Goal: Task Accomplishment & Management: Manage account settings

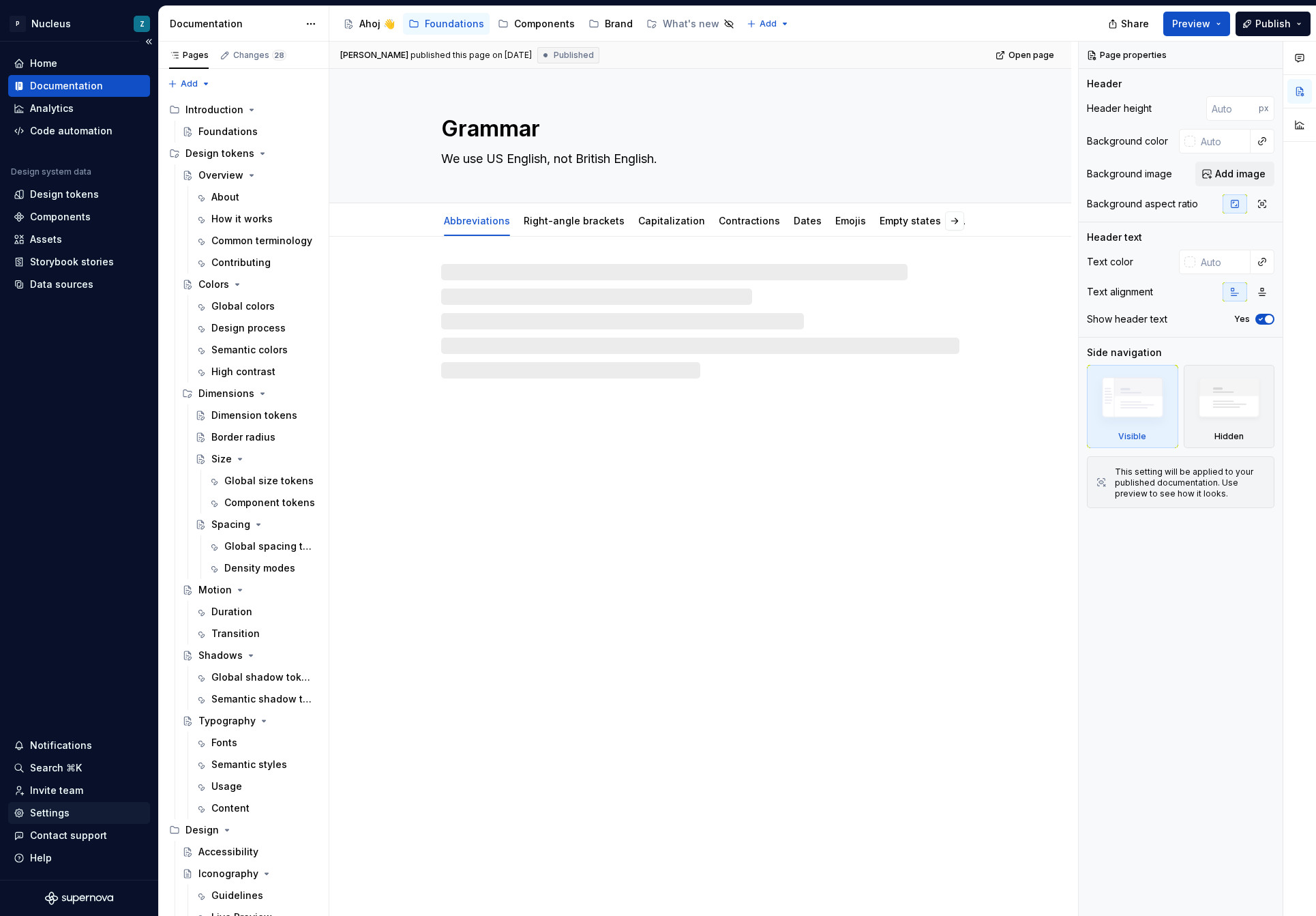
click at [54, 813] on div "Settings" at bounding box center [49, 813] width 39 height 14
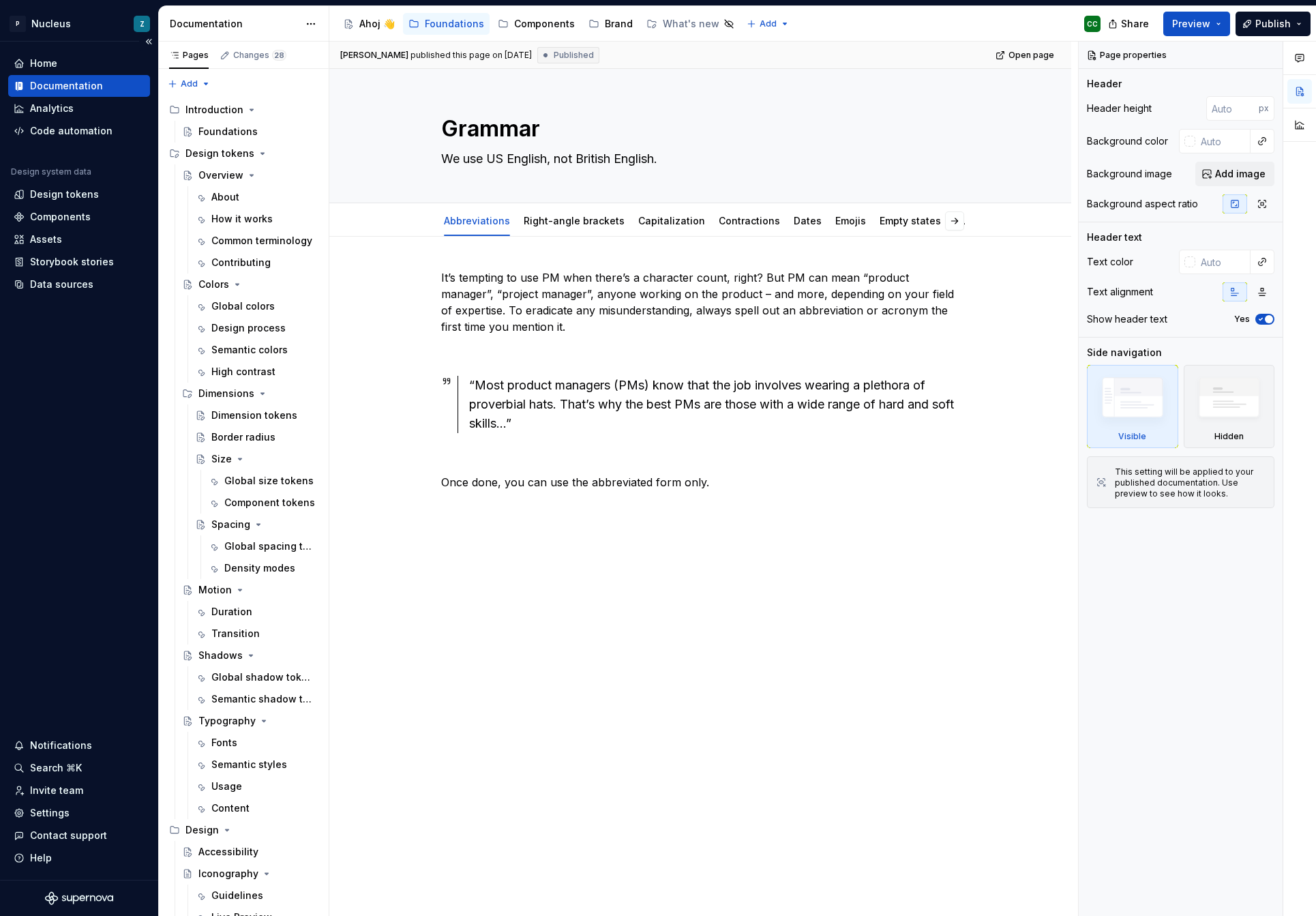
type textarea "*"
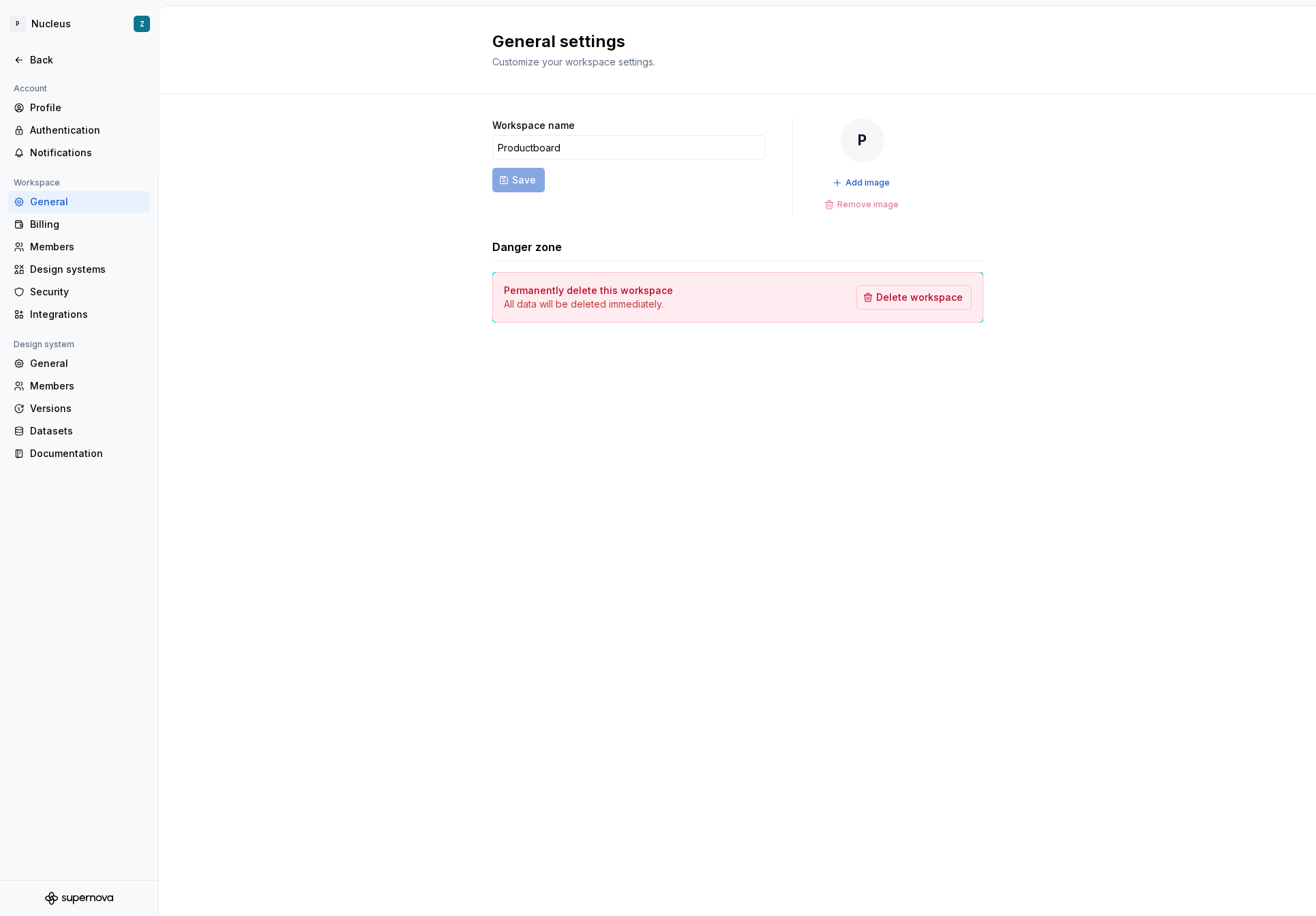
click at [677, 418] on div "General settings Customize your workspace settings. Workspace name Productboard…" at bounding box center [738, 461] width 1157 height 910
click at [59, 247] on div "Members" at bounding box center [87, 247] width 115 height 14
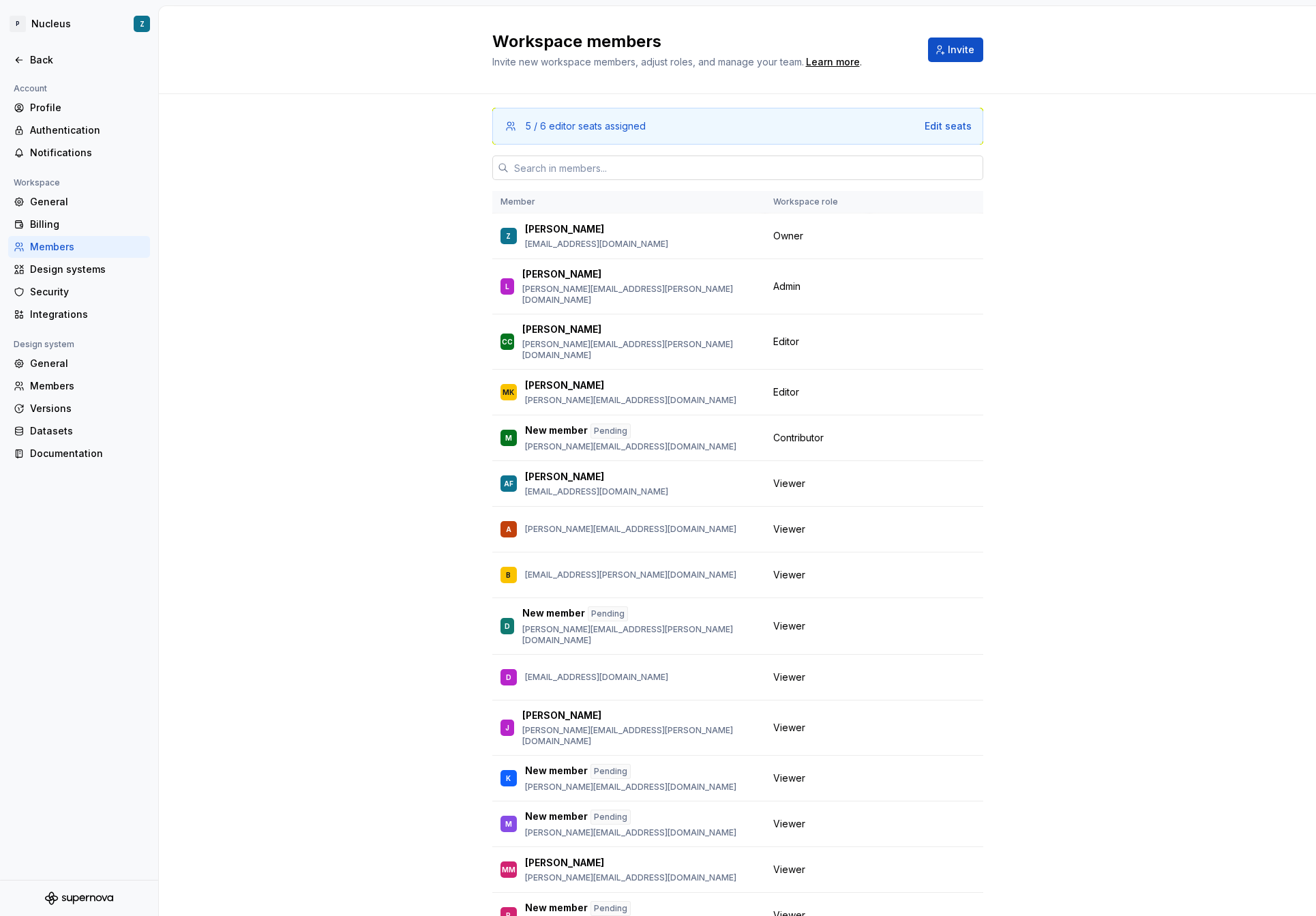
click at [598, 164] on input "text" at bounding box center [745, 168] width 475 height 25
paste input "[EMAIL_ADDRESS][PERSON_NAME][DOMAIN_NAME]"
type input "[EMAIL_ADDRESS][PERSON_NAME][DOMAIN_NAME]"
click at [955, 48] on span "Invite" at bounding box center [961, 50] width 27 height 14
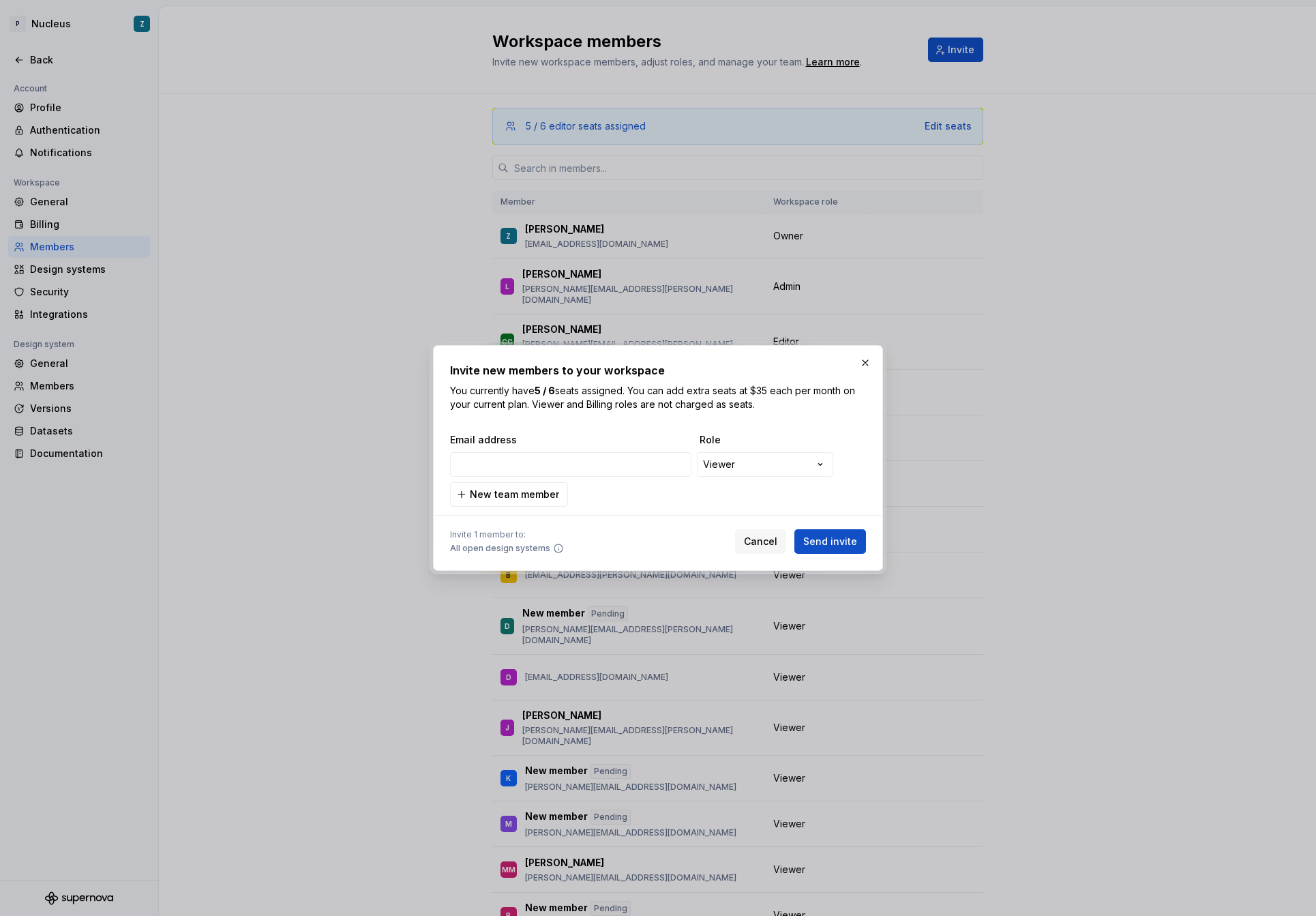
type input "[EMAIL_ADDRESS][PERSON_NAME][DOMAIN_NAME]"
click at [736, 465] on div "**********" at bounding box center [658, 458] width 1316 height 916
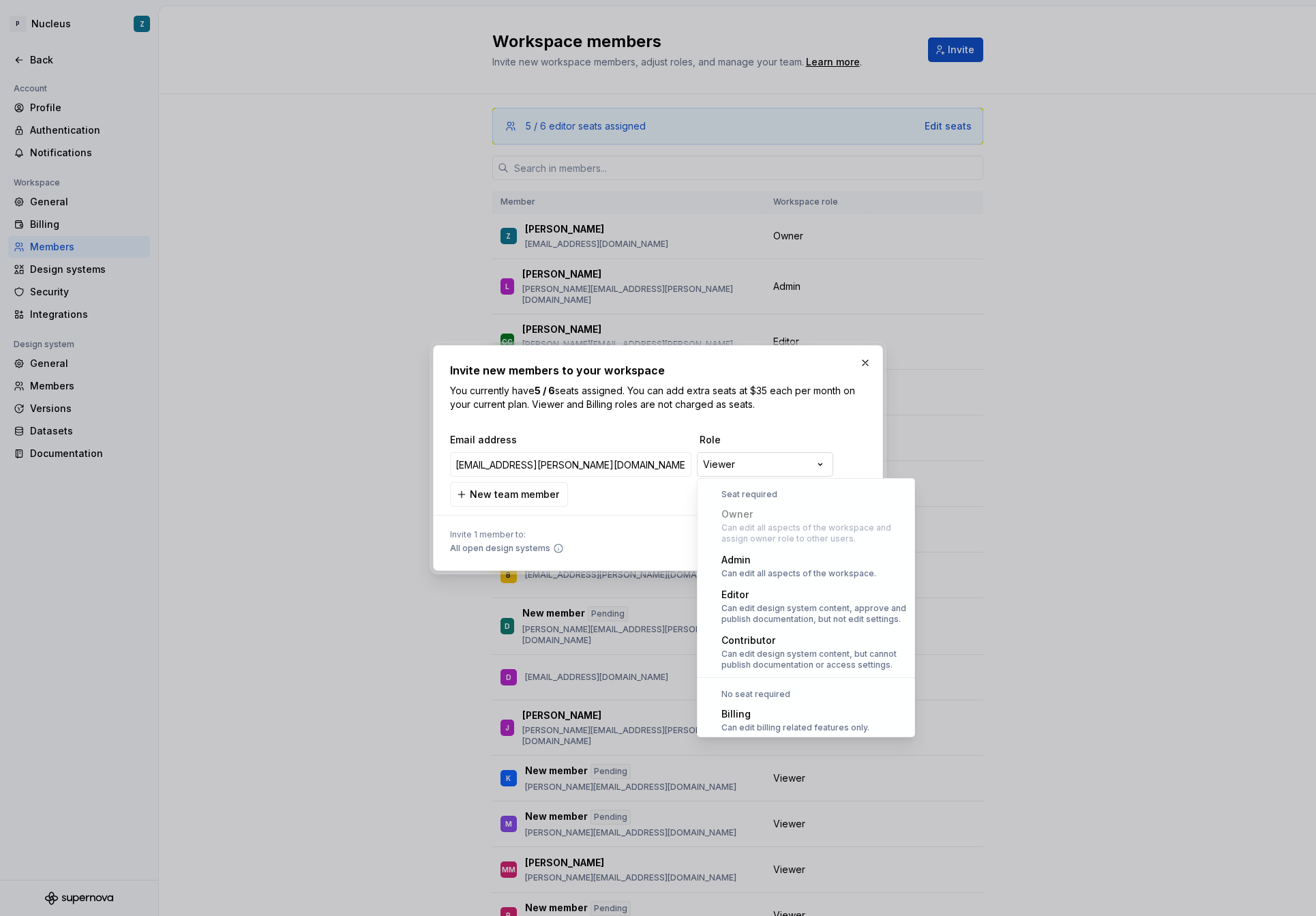
scroll to position [38, 0]
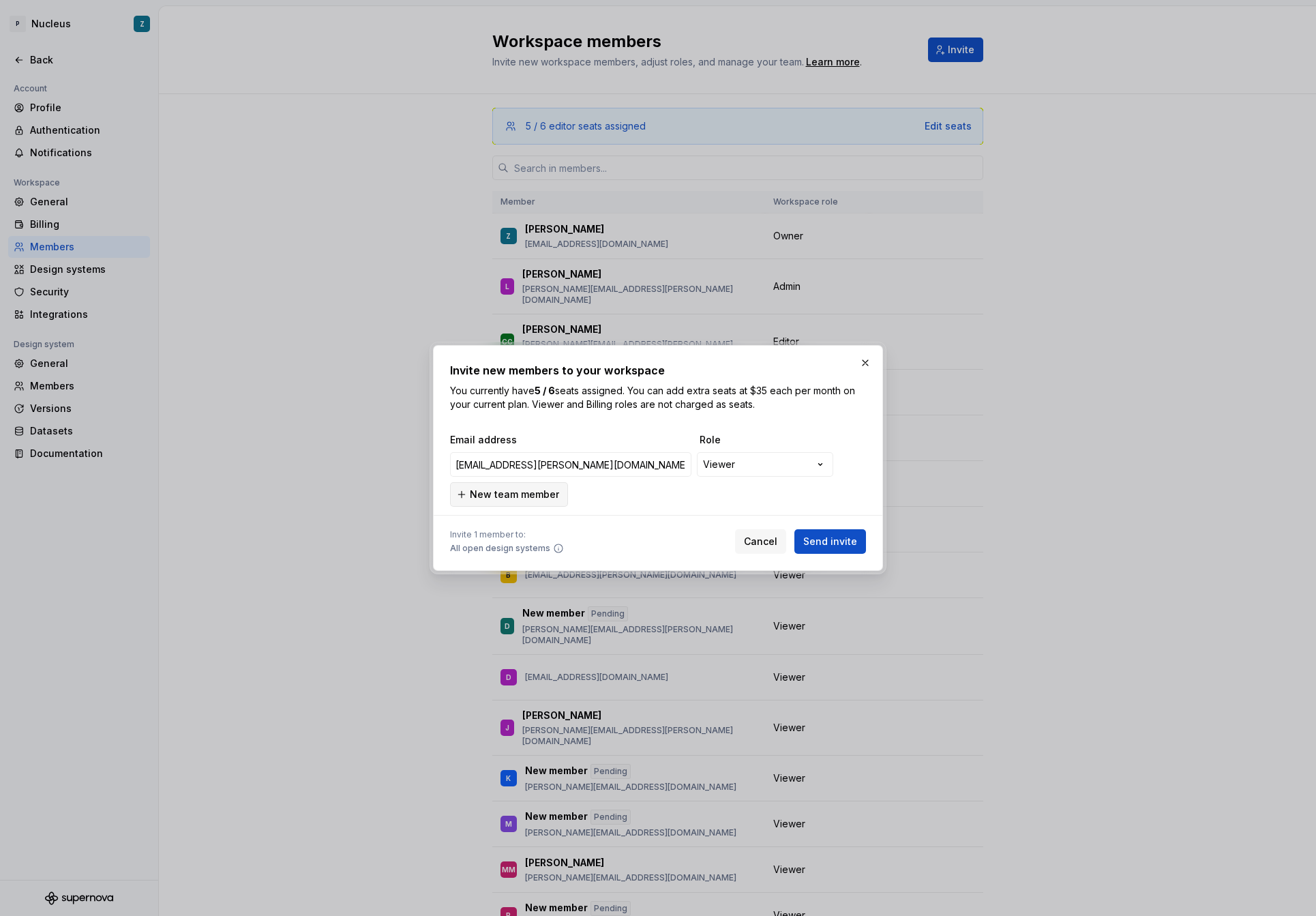
click at [526, 495] on span "New team member" at bounding box center [515, 495] width 89 height 14
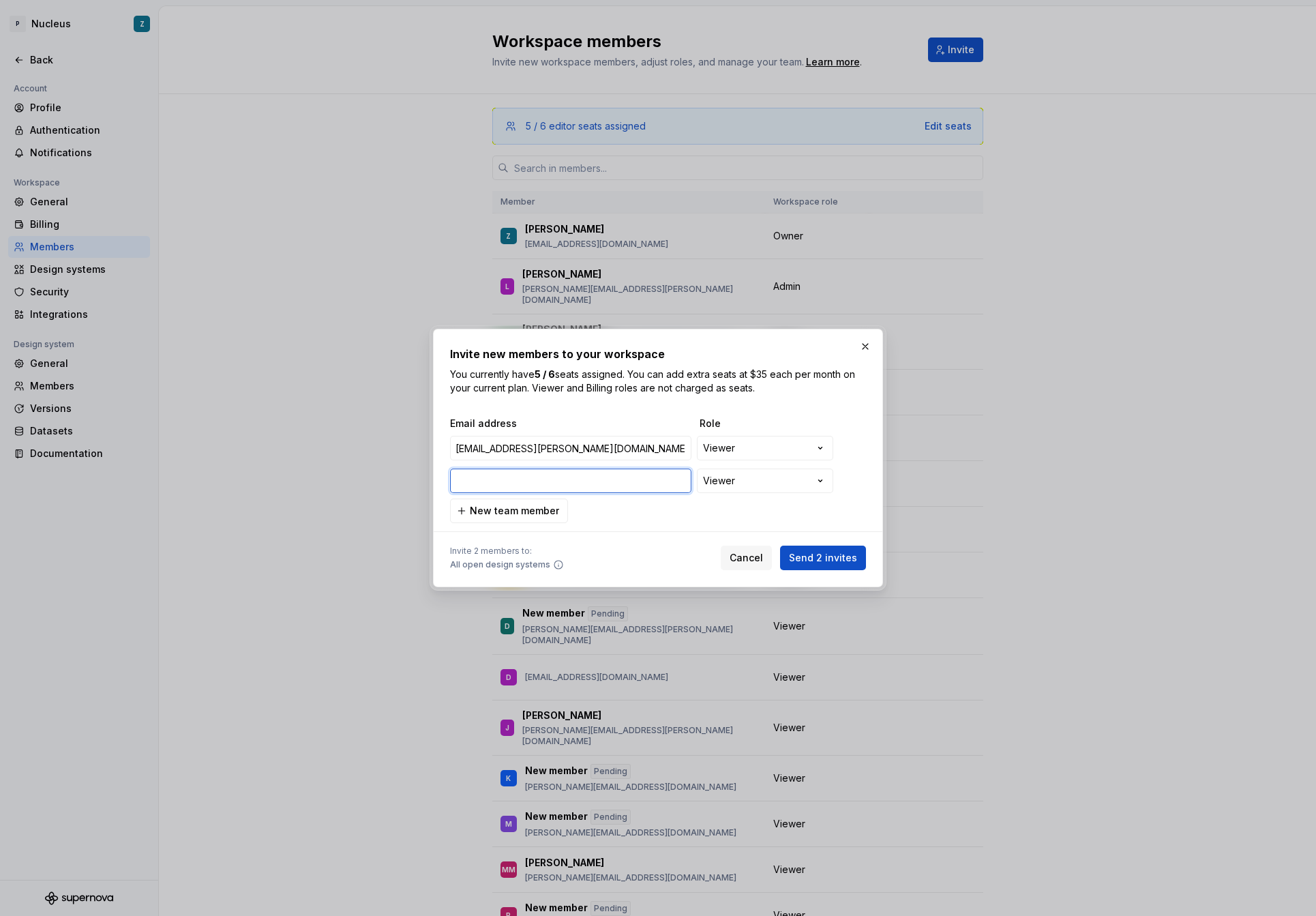
paste input "[PERSON_NAME][EMAIL_ADDRESS][PERSON_NAME][DOMAIN_NAME]"
type input "[PERSON_NAME][EMAIL_ADDRESS][PERSON_NAME][DOMAIN_NAME]"
click at [828, 561] on span "Send 2 invites" at bounding box center [823, 558] width 68 height 14
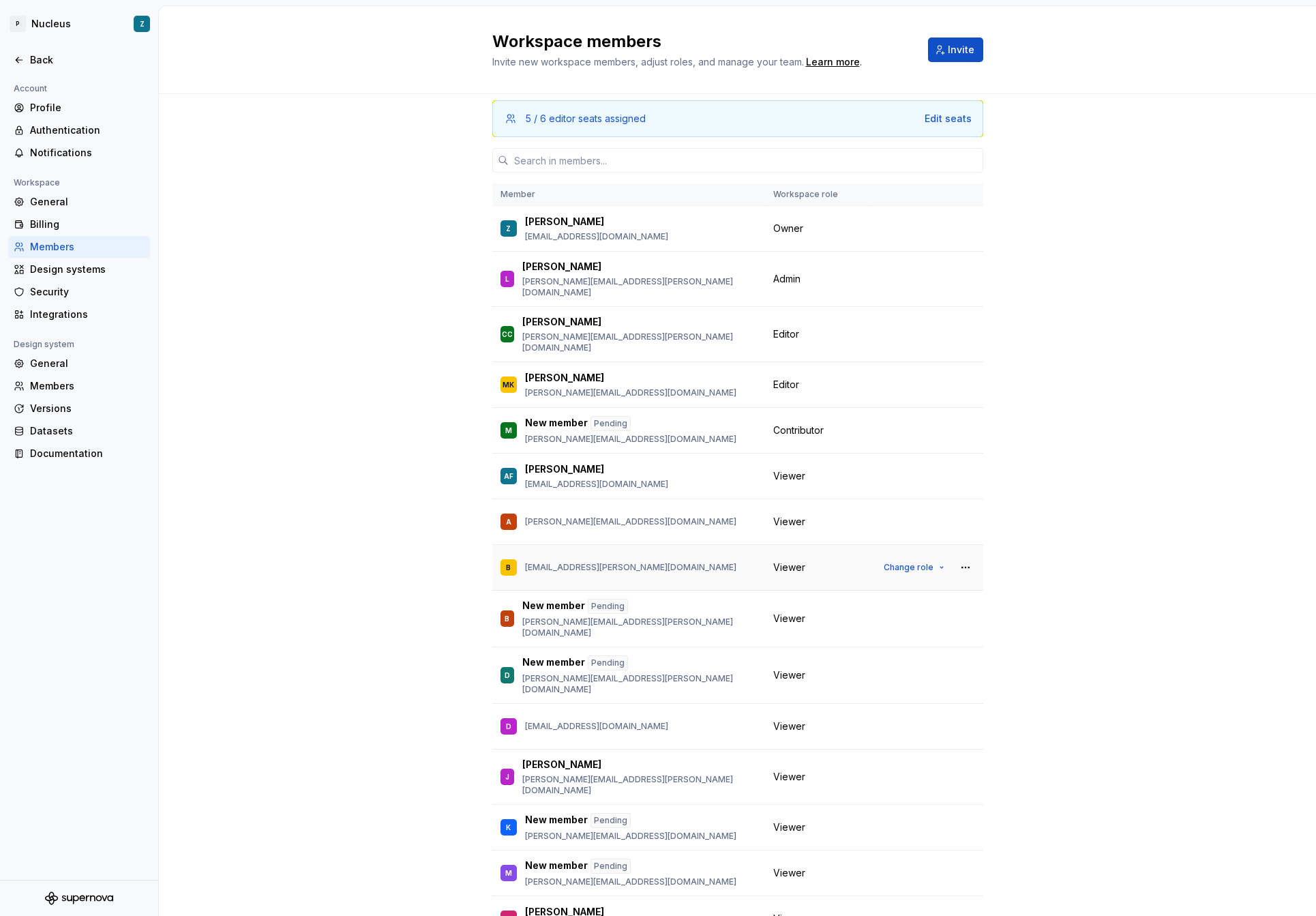
scroll to position [217, 0]
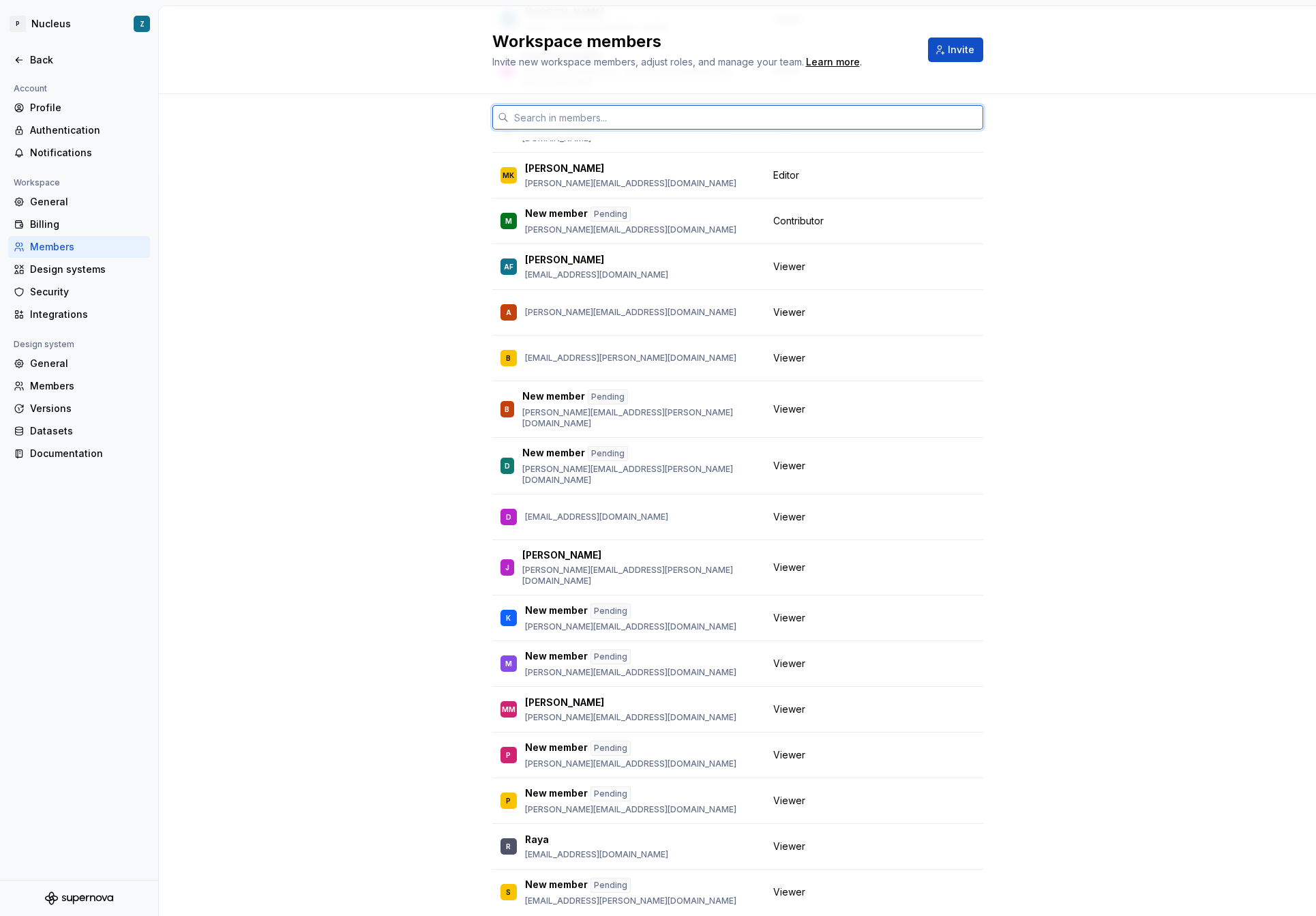
click at [634, 125] on input "text" at bounding box center [745, 118] width 475 height 25
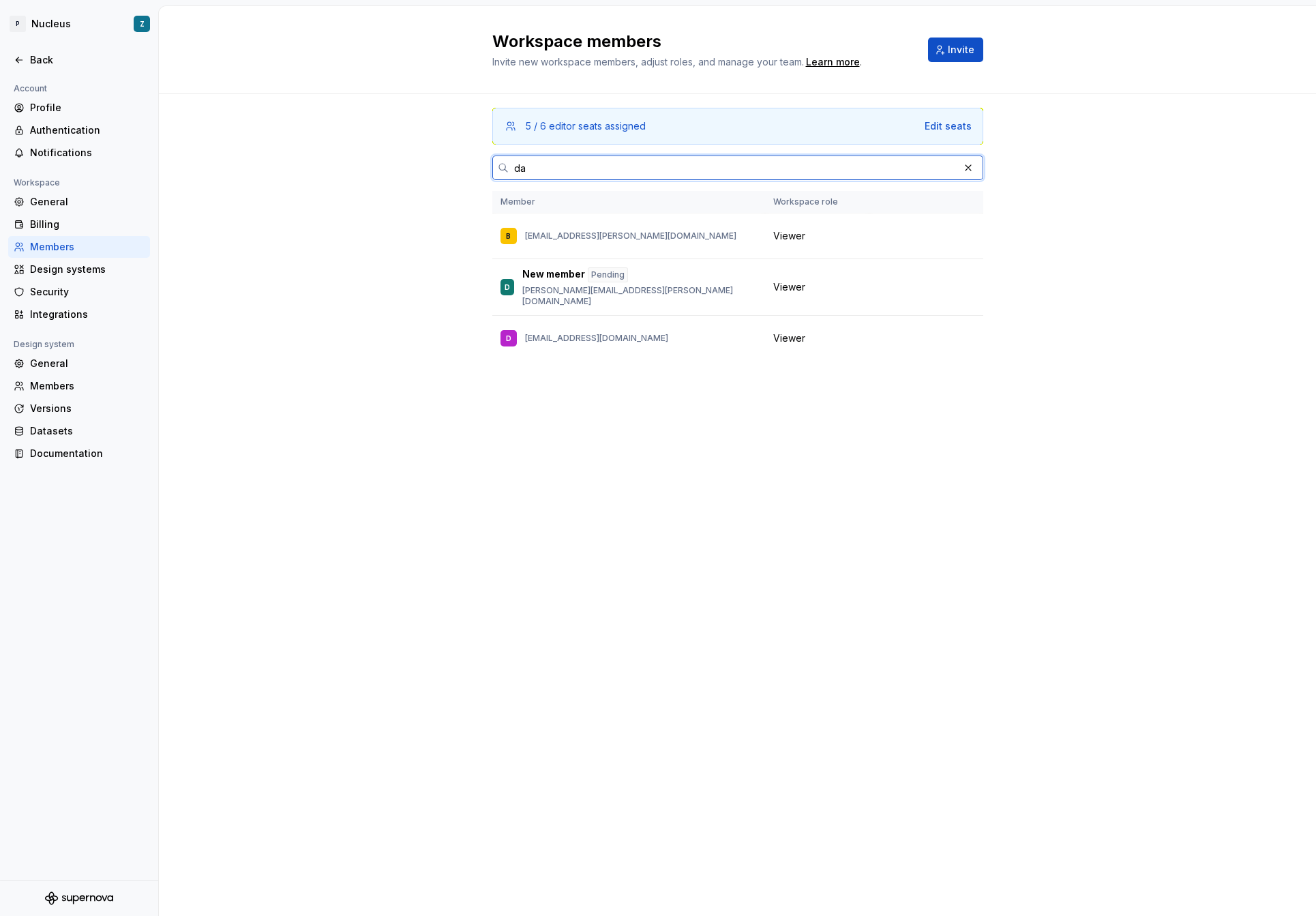
scroll to position [0, 0]
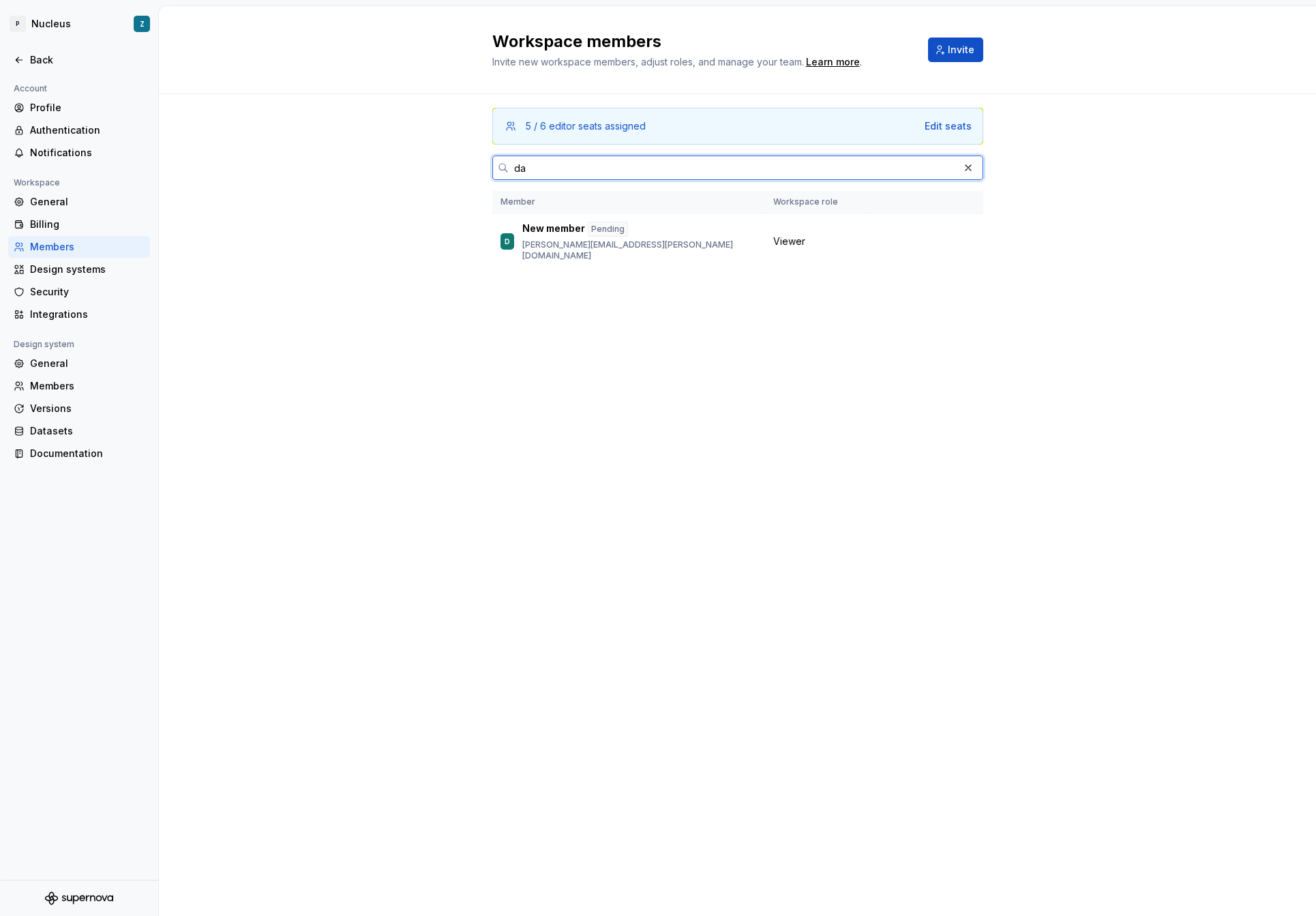
type input "d"
